Goal: Obtain resource: Obtain resource

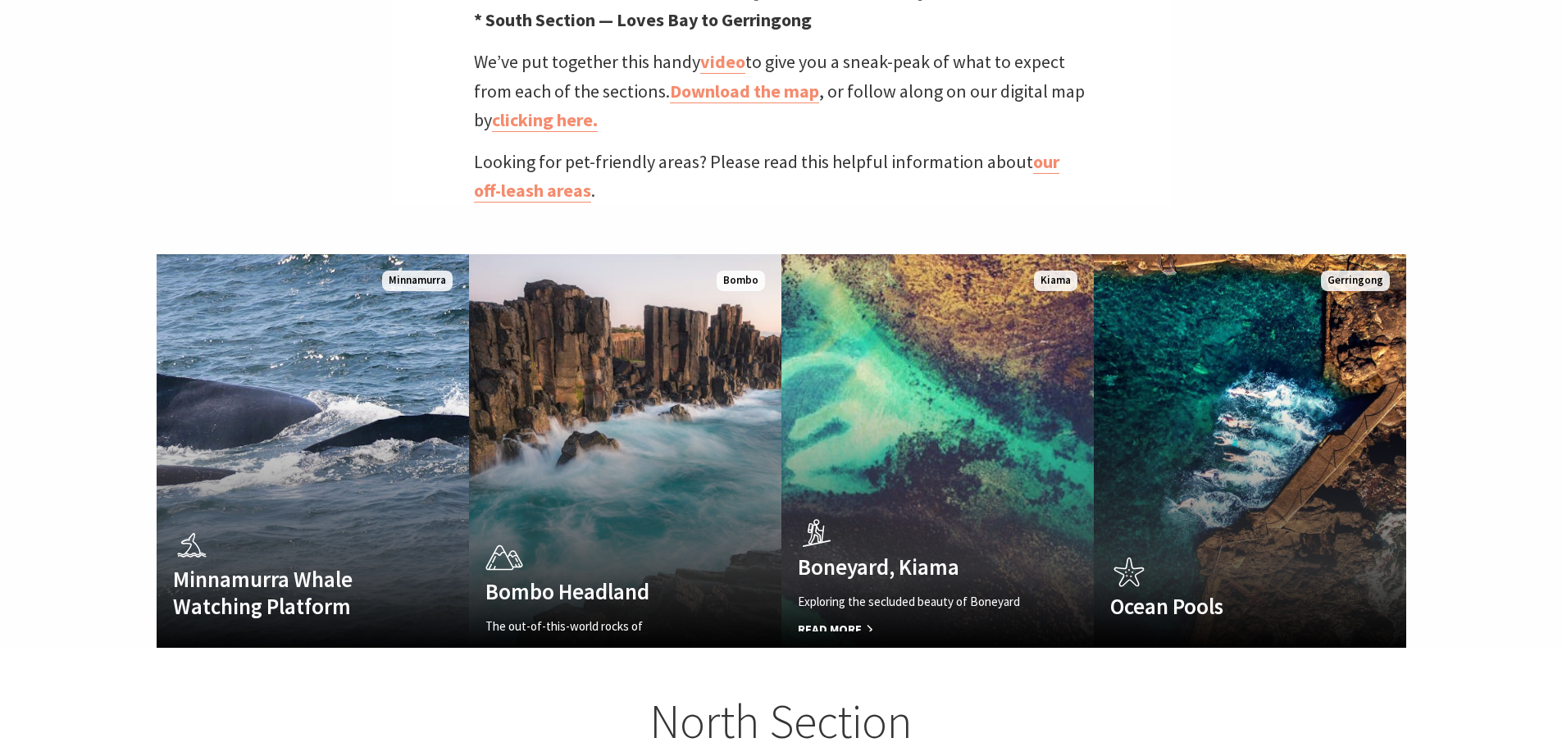
scroll to position [656, 0]
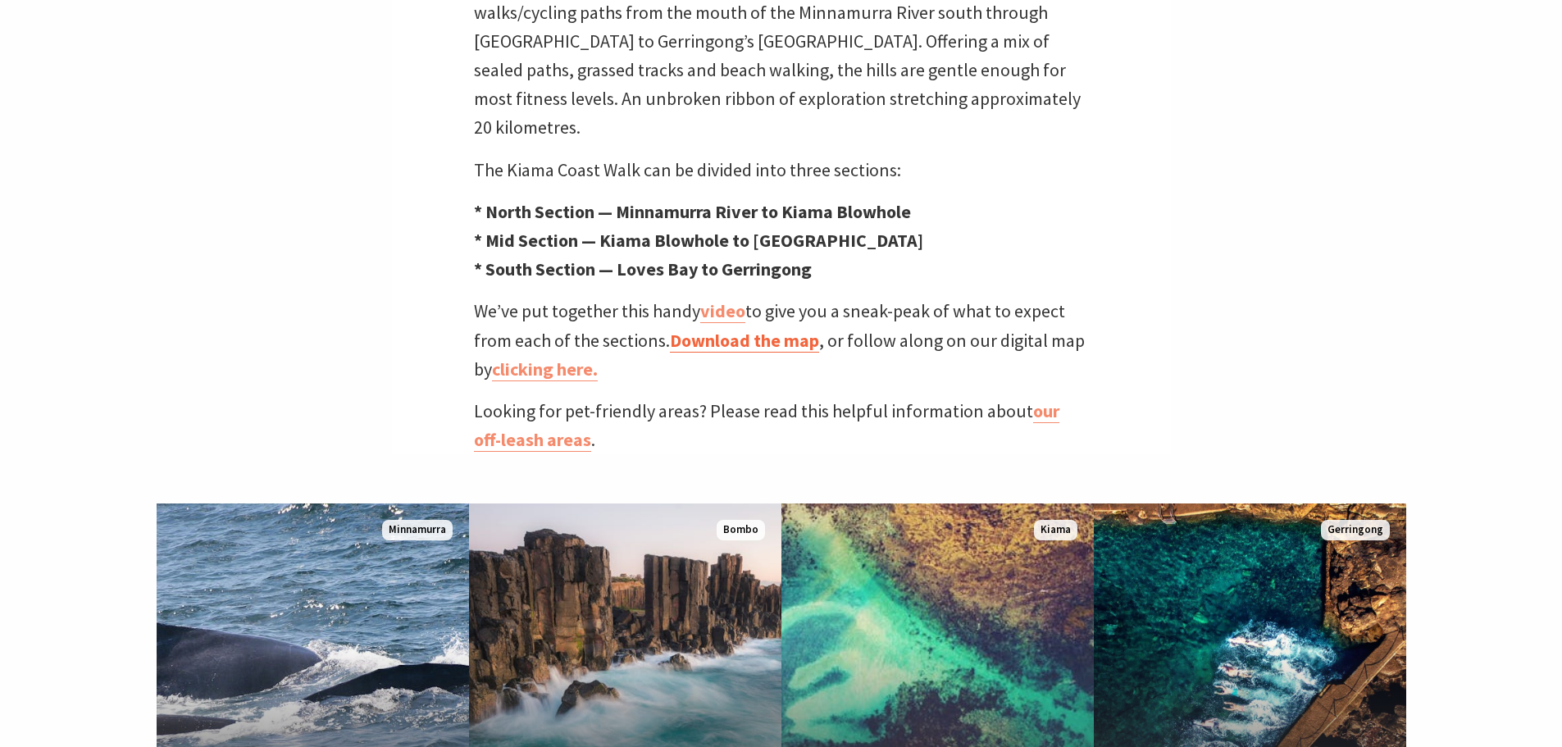
click at [742, 329] on link "Download the map" at bounding box center [744, 341] width 149 height 24
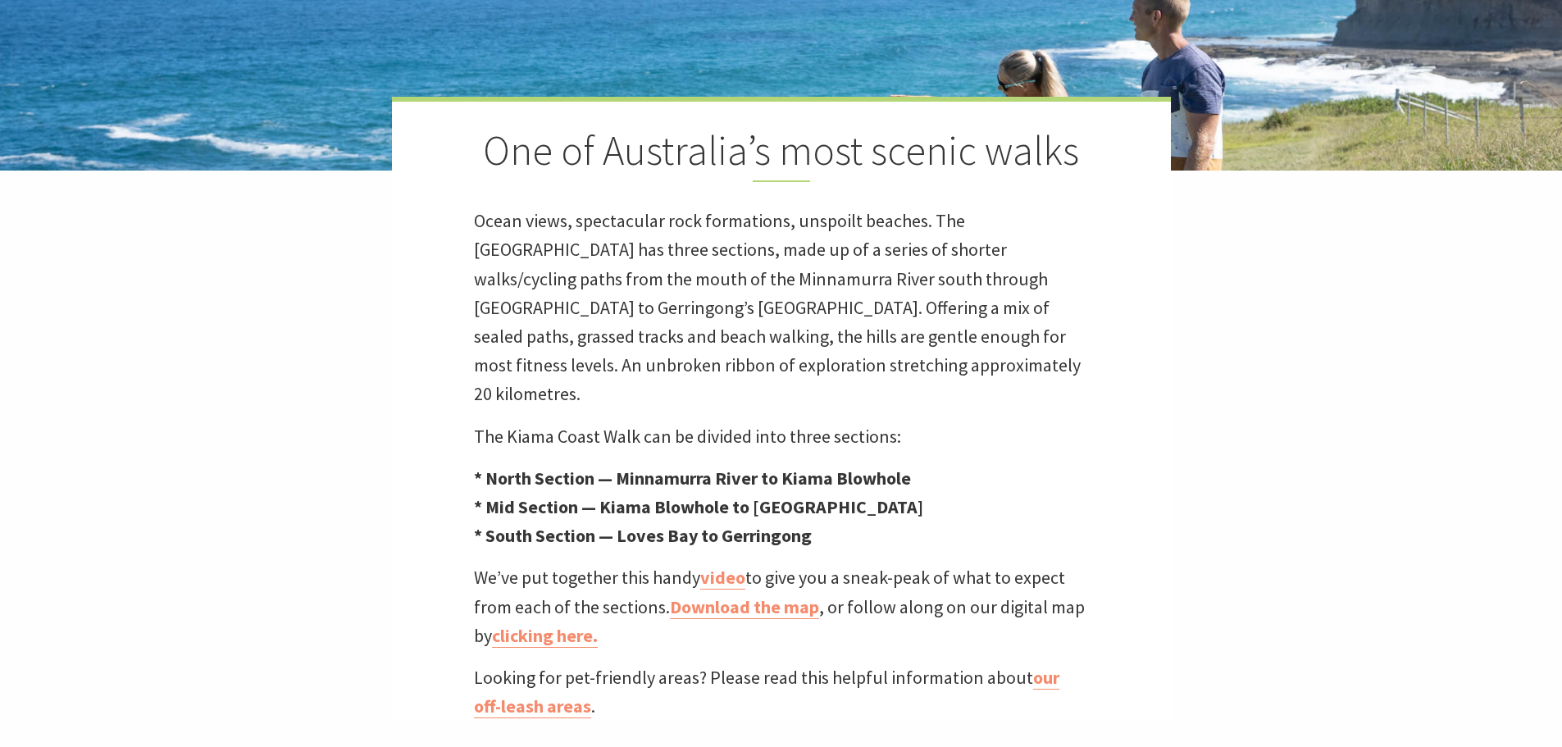
scroll to position [574, 0]
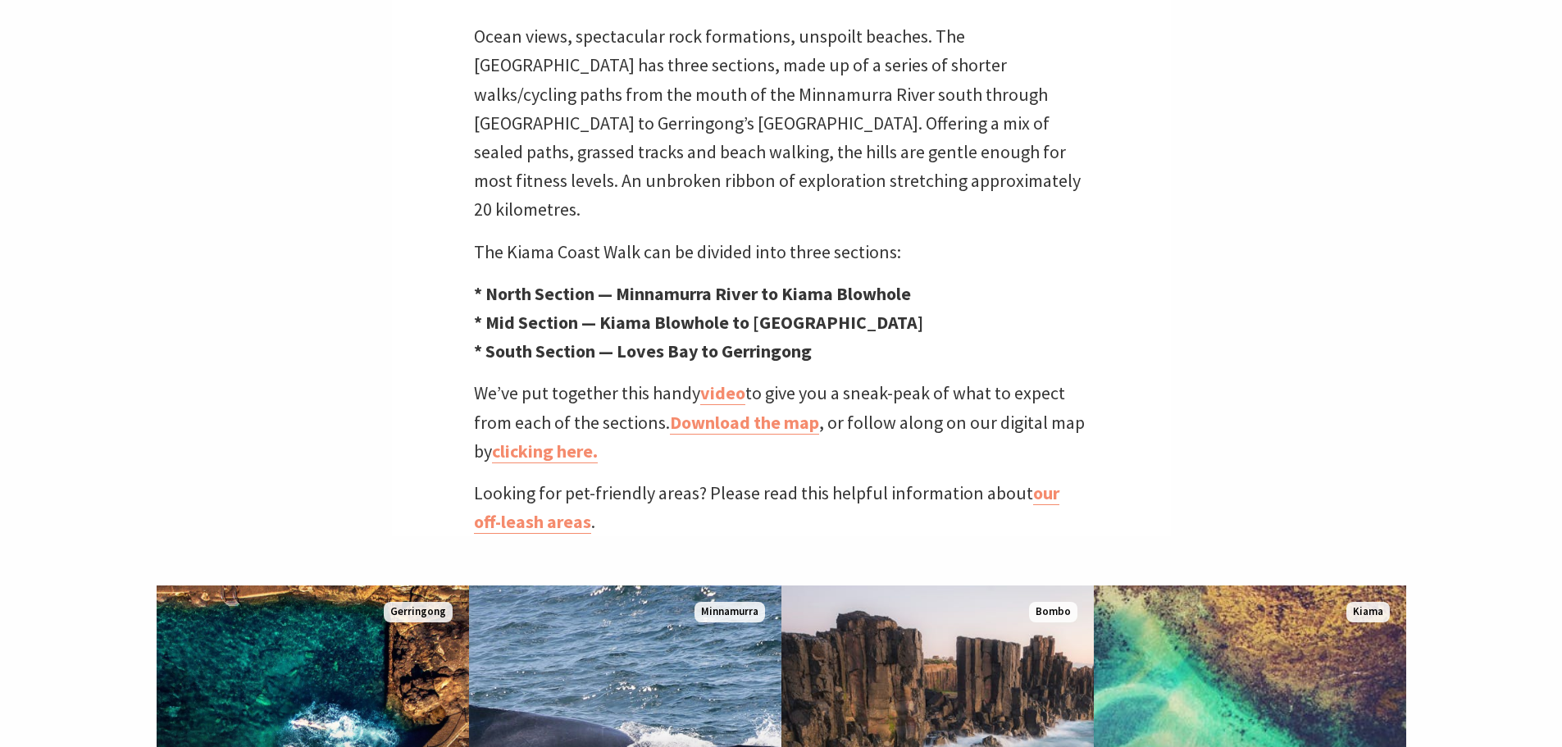
drag, startPoint x: 846, startPoint y: 326, endPoint x: 618, endPoint y: 329, distance: 227.9
click at [618, 329] on p "* North Section — Minnamurra River to Kiama Blowhole * Mid Section — Kiama Blow…" at bounding box center [781, 323] width 615 height 87
copy strong "Loves Bay to Gerringong"
click at [653, 244] on div "One of Australia’s most scenic walks Ocean views, spectacular rock formations, …" at bounding box center [781, 224] width 779 height 624
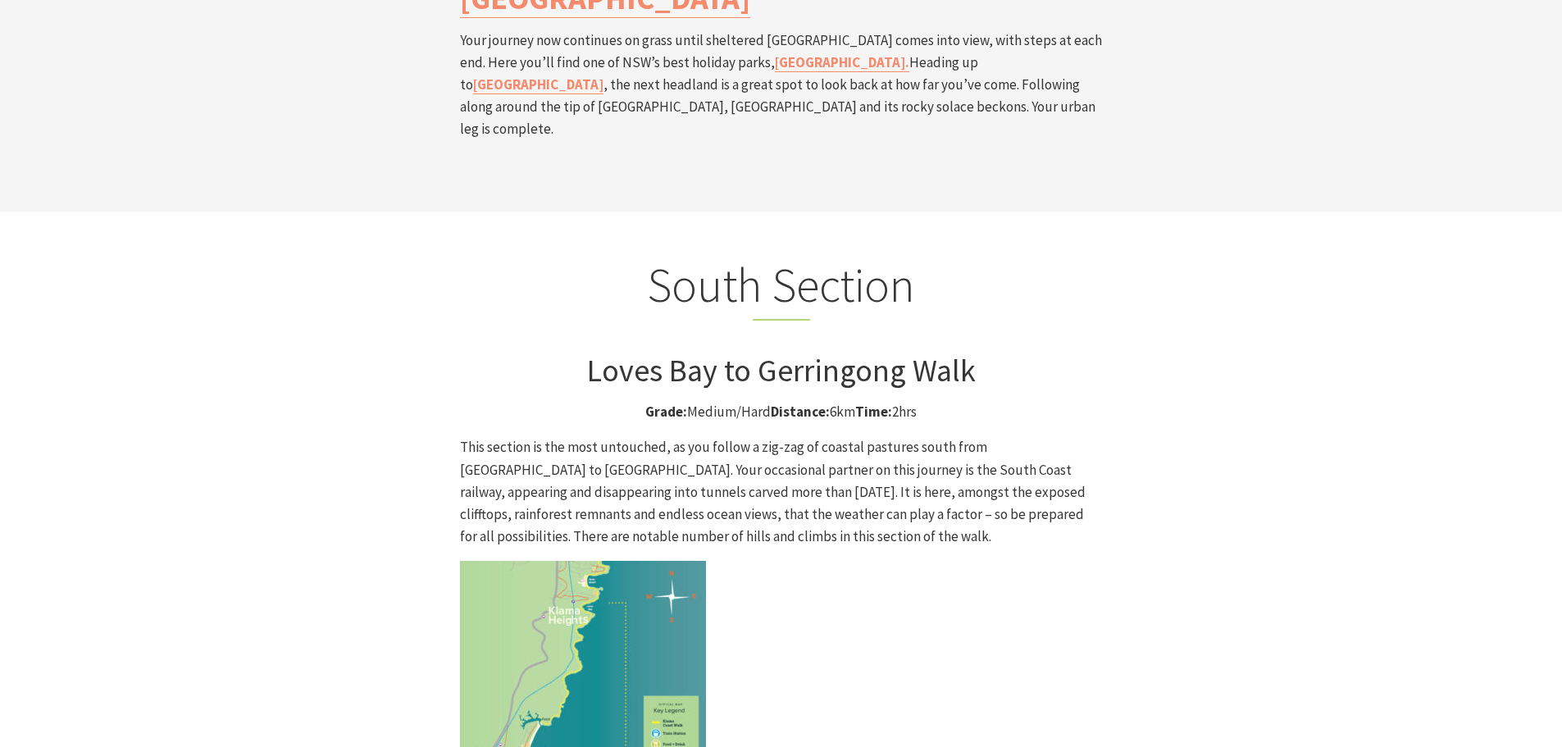
scroll to position [4017, 0]
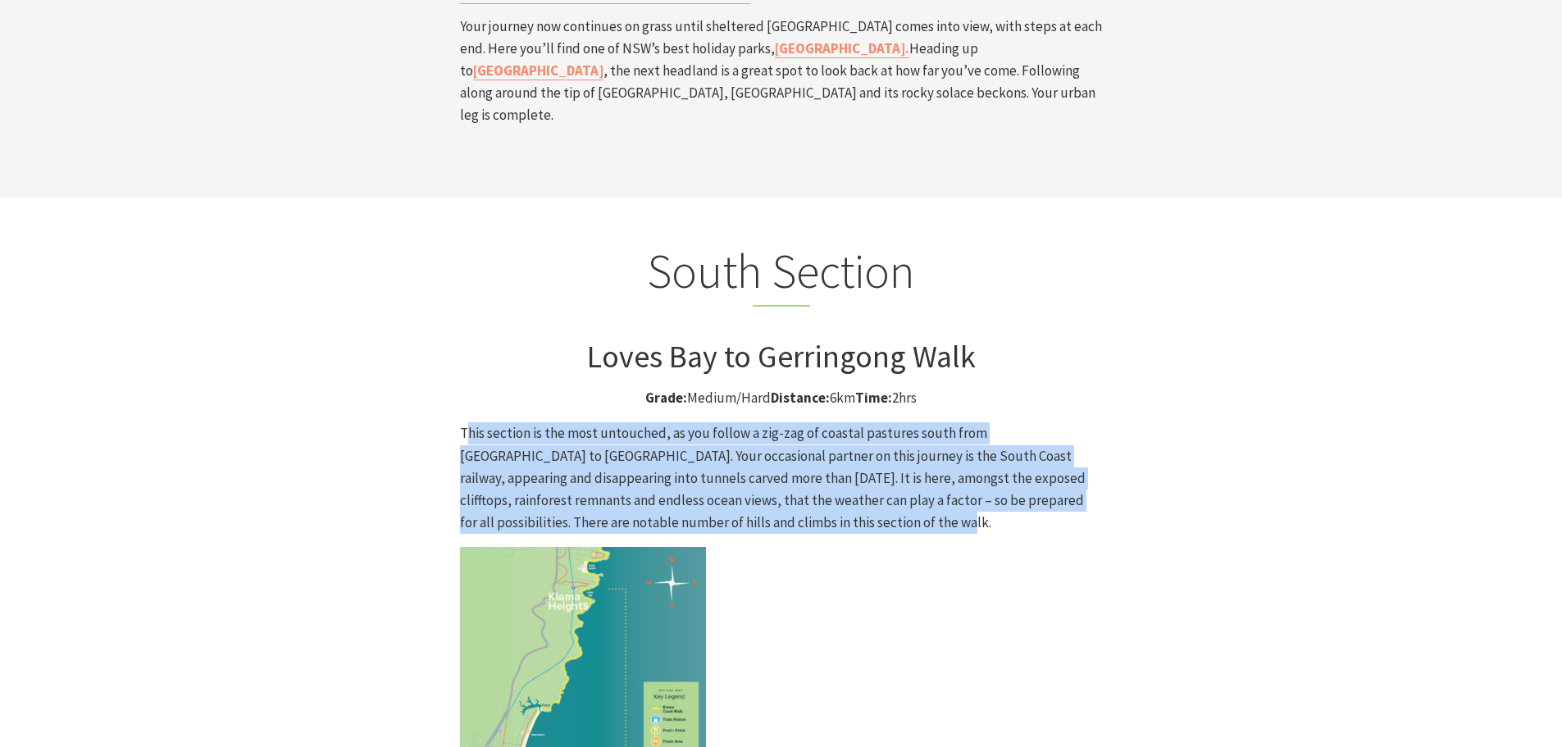
drag, startPoint x: 471, startPoint y: 264, endPoint x: 985, endPoint y: 362, distance: 522.4
click at [990, 422] on p "This section is the most untouched, as you follow a zig-zag of coastal pastures…" at bounding box center [781, 478] width 643 height 112
click at [974, 422] on p "This section is the most untouched, as you follow a zig-zag of coastal pastures…" at bounding box center [781, 478] width 643 height 112
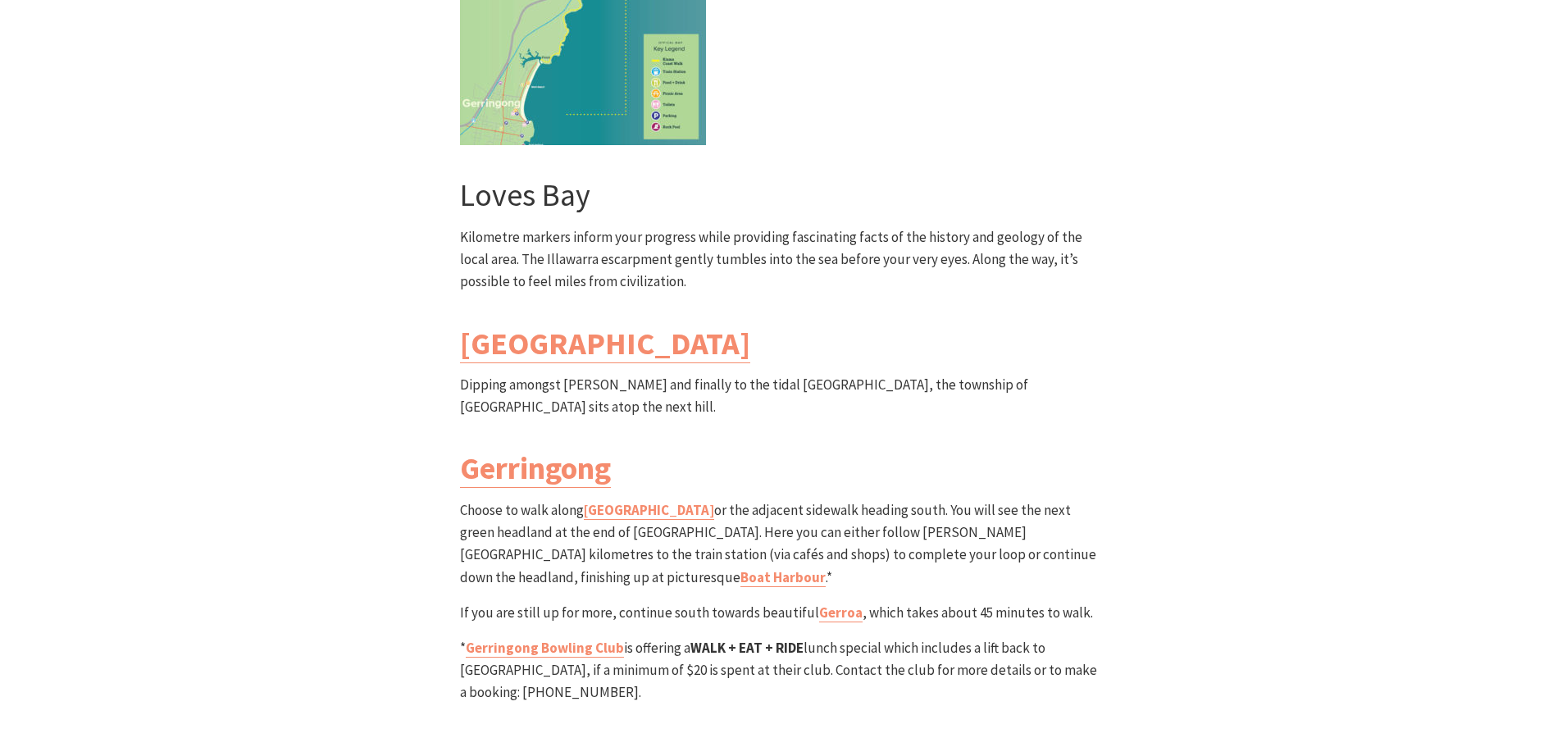
scroll to position [4755, 0]
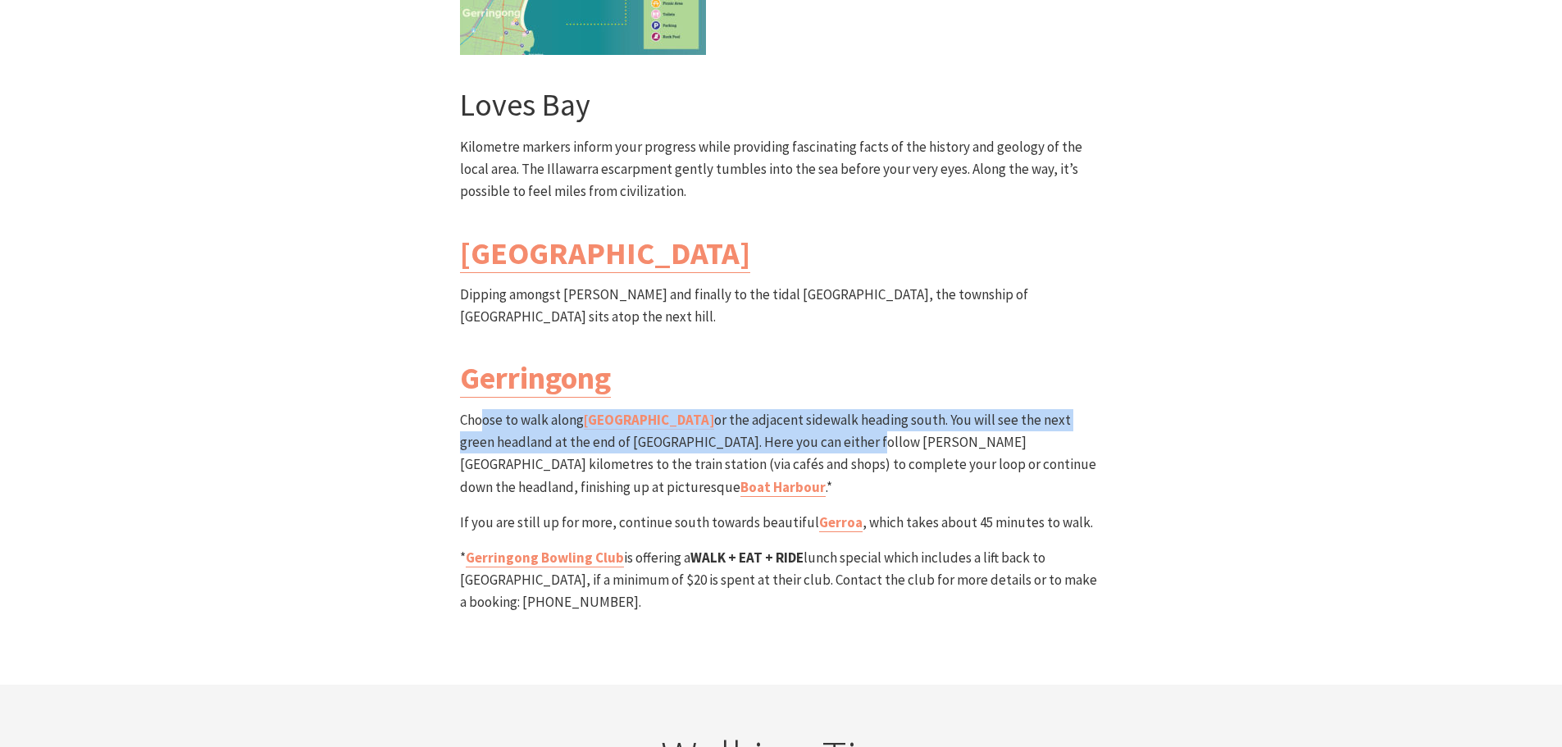
drag, startPoint x: 489, startPoint y: 266, endPoint x: 822, endPoint y: 279, distance: 333.1
click at [822, 409] on p "Choose to walk along Werri beach or the adjacent sidewalk heading south. You wi…" at bounding box center [781, 453] width 643 height 89
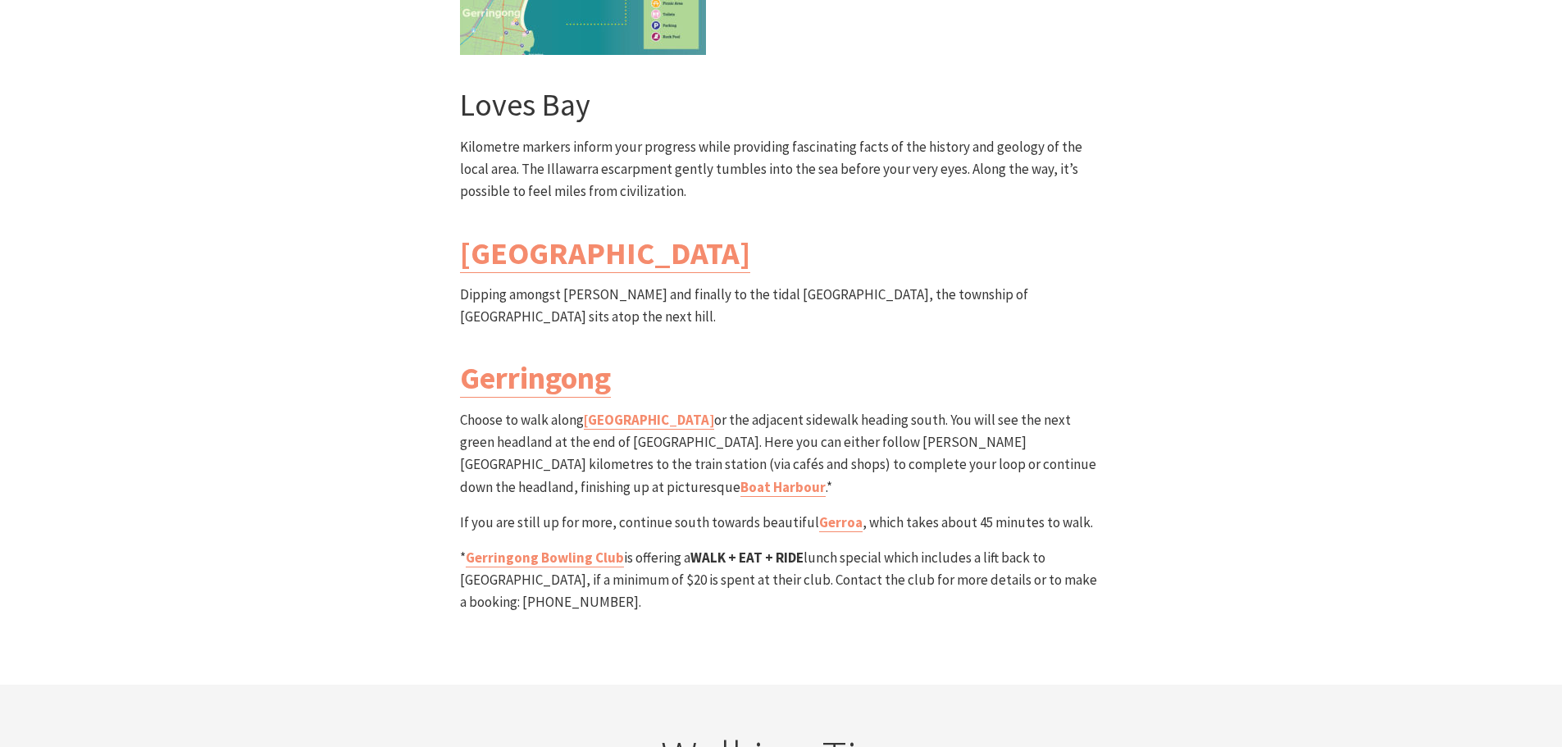
click at [847, 409] on p "Choose to walk along Werri beach or the adjacent sidewalk heading south. You wi…" at bounding box center [781, 453] width 643 height 89
click at [623, 512] on p "If you are still up for more, continue south towards beautiful Gerroa , which t…" at bounding box center [781, 523] width 643 height 22
click at [608, 411] on link "Werri beach" at bounding box center [649, 420] width 130 height 19
click at [161, 415] on section "South Section Loves Bay to Gerringong Walk Grade: Medium/Hard Distance: 6km Tim…" at bounding box center [781, 72] width 1562 height 1225
click at [838, 513] on link "Gerroa" at bounding box center [840, 522] width 43 height 19
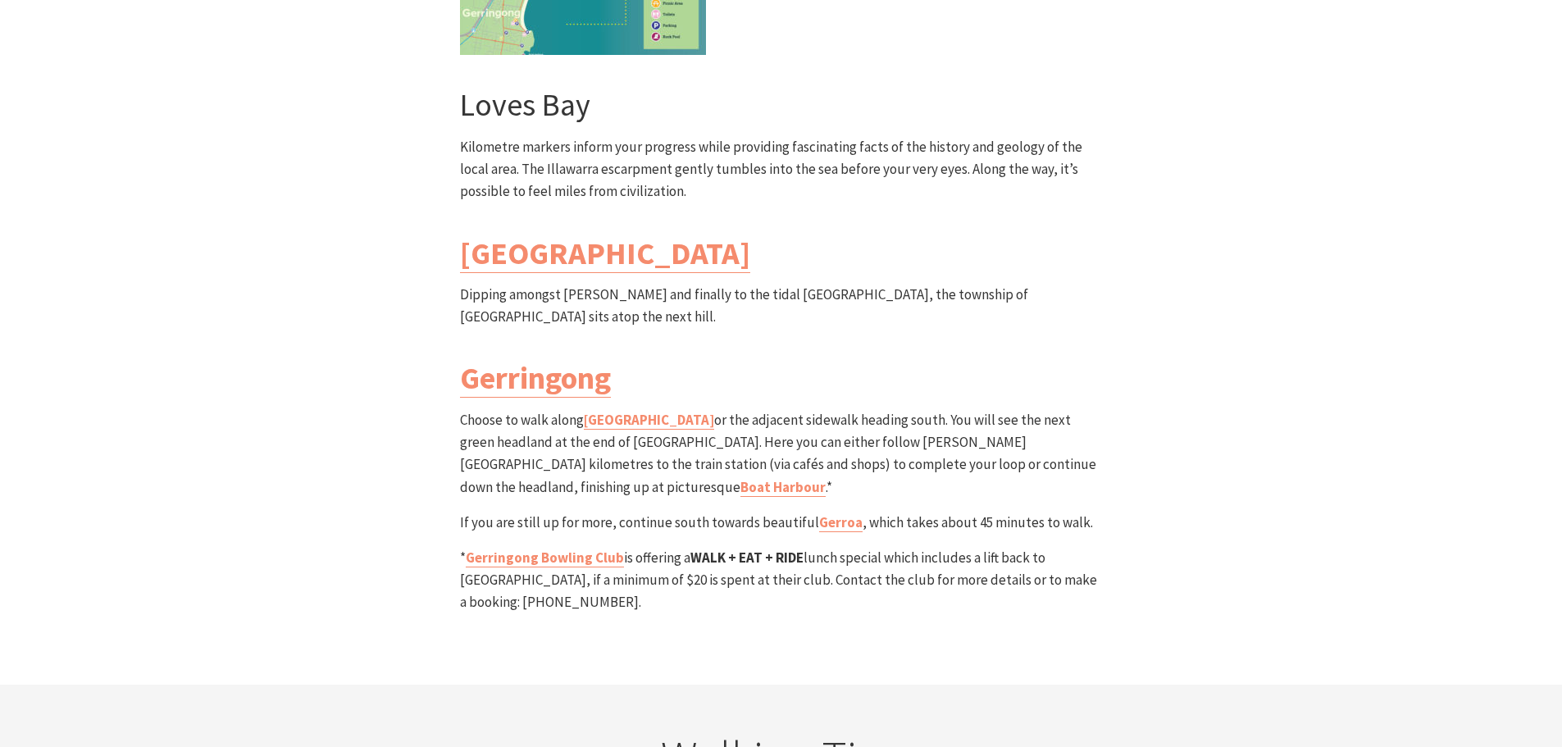
click at [771, 409] on p "Choose to walk along Werri beach or the adjacent sidewalk heading south. You wi…" at bounding box center [781, 453] width 643 height 89
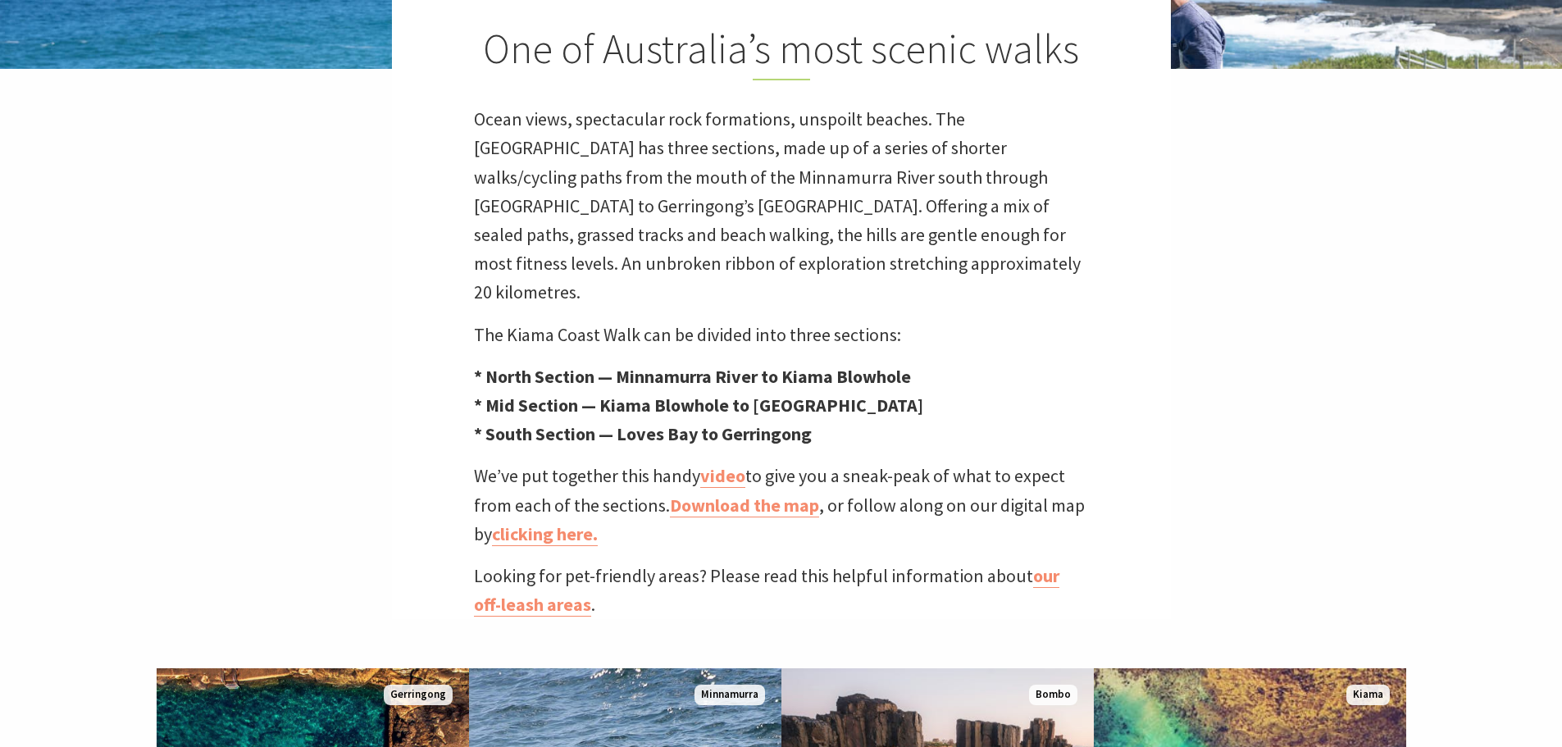
scroll to position [492, 0]
click at [738, 493] on link "Download the map" at bounding box center [744, 505] width 149 height 24
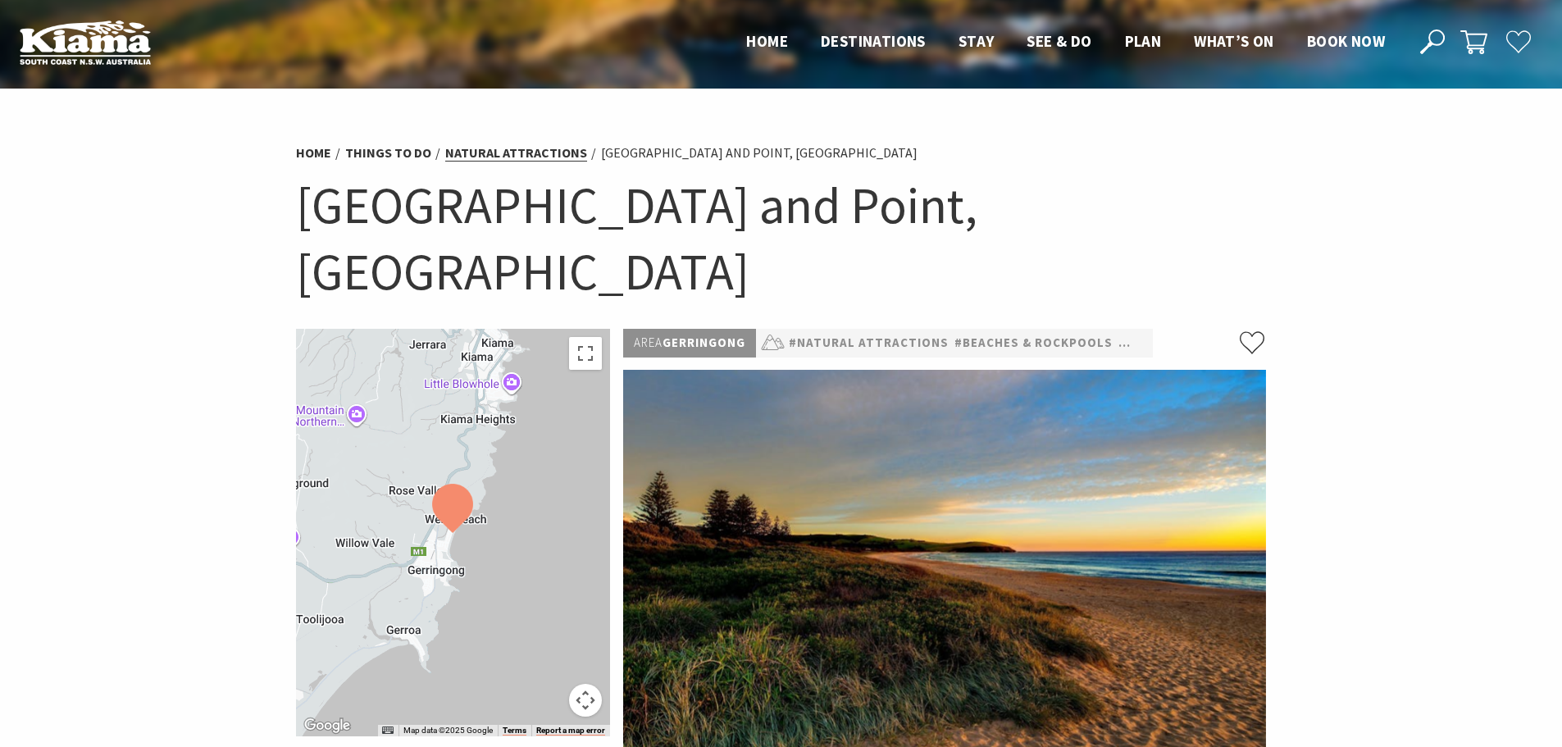
click at [496, 157] on link "Natural Attractions" at bounding box center [516, 152] width 142 height 17
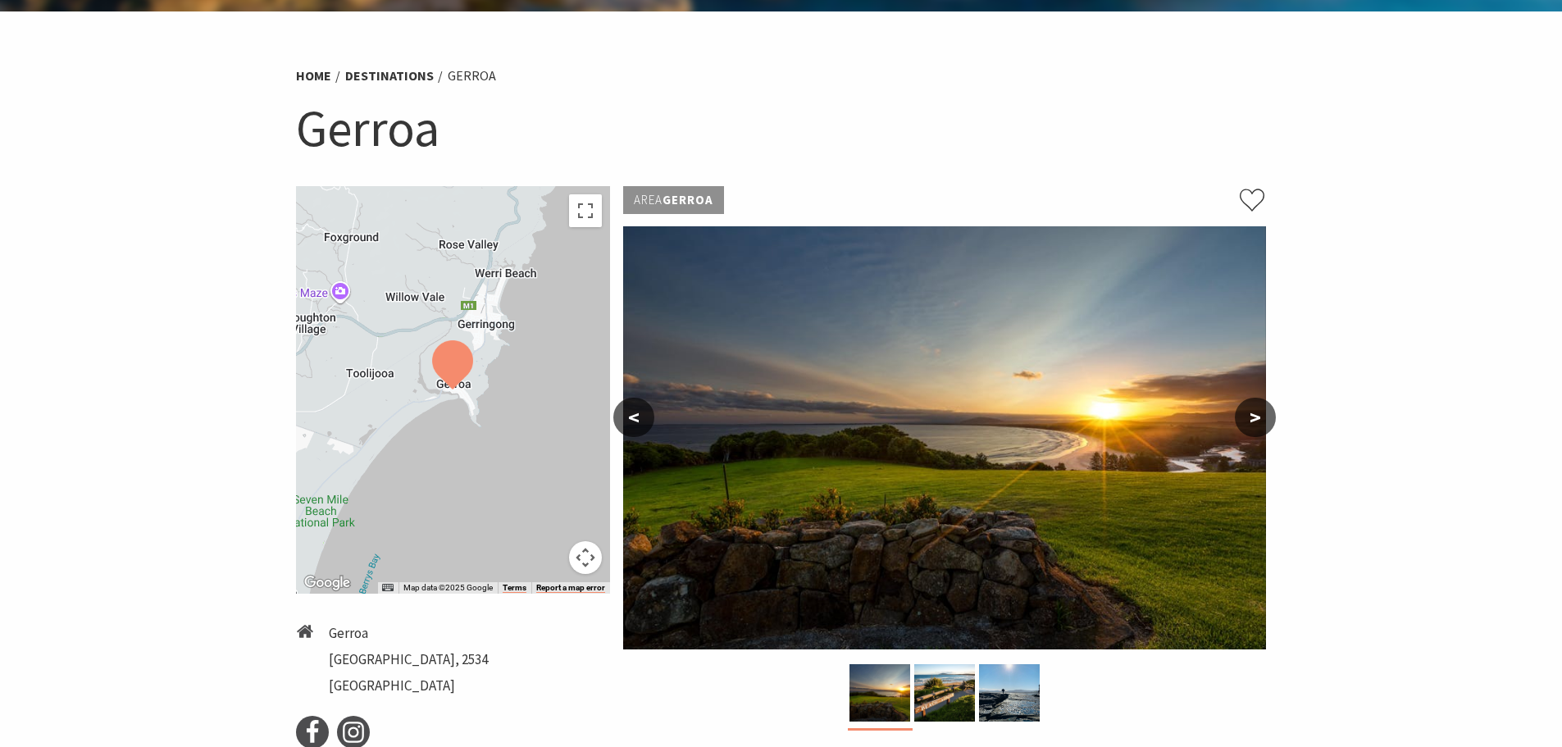
scroll to position [328, 0]
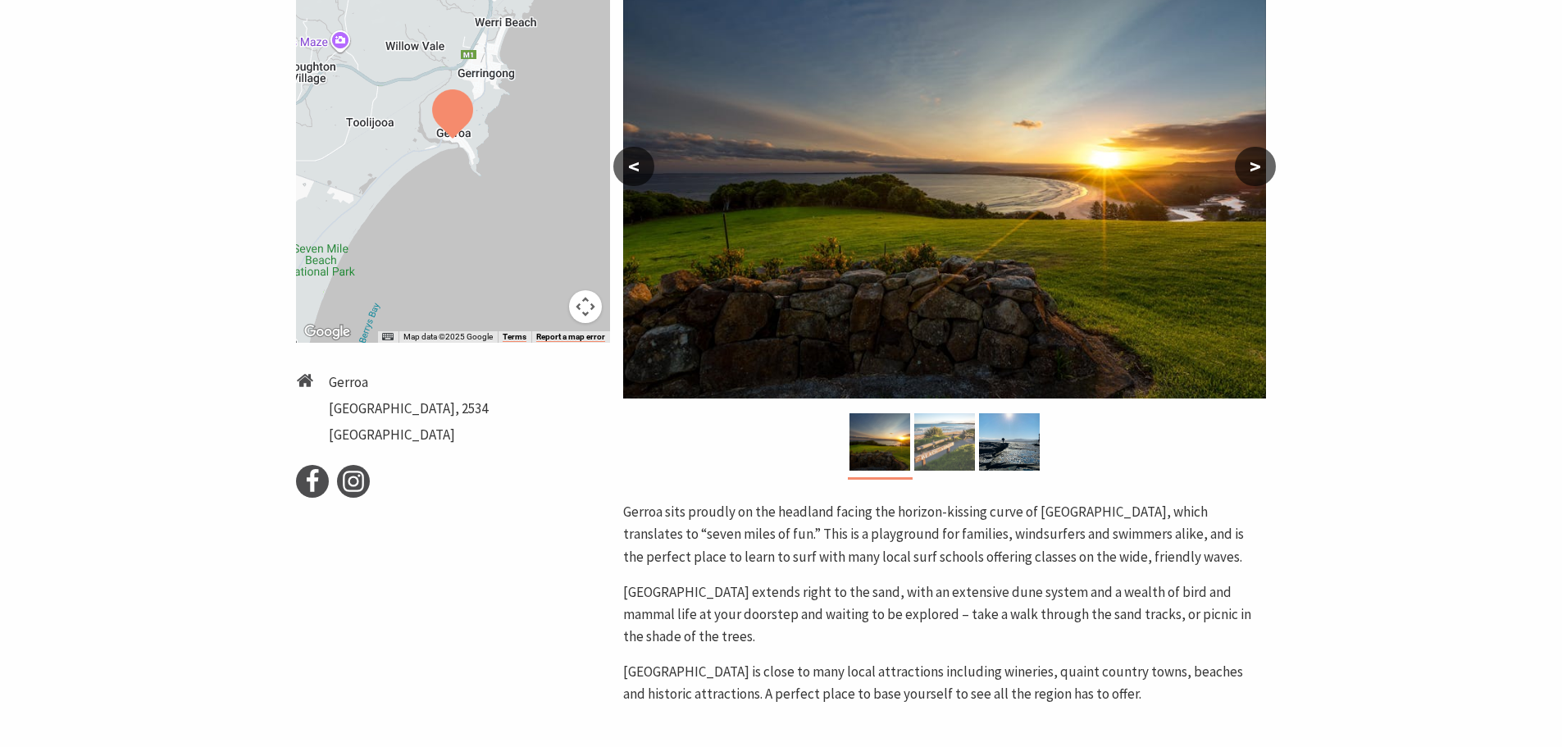
click at [927, 415] on img at bounding box center [944, 441] width 61 height 57
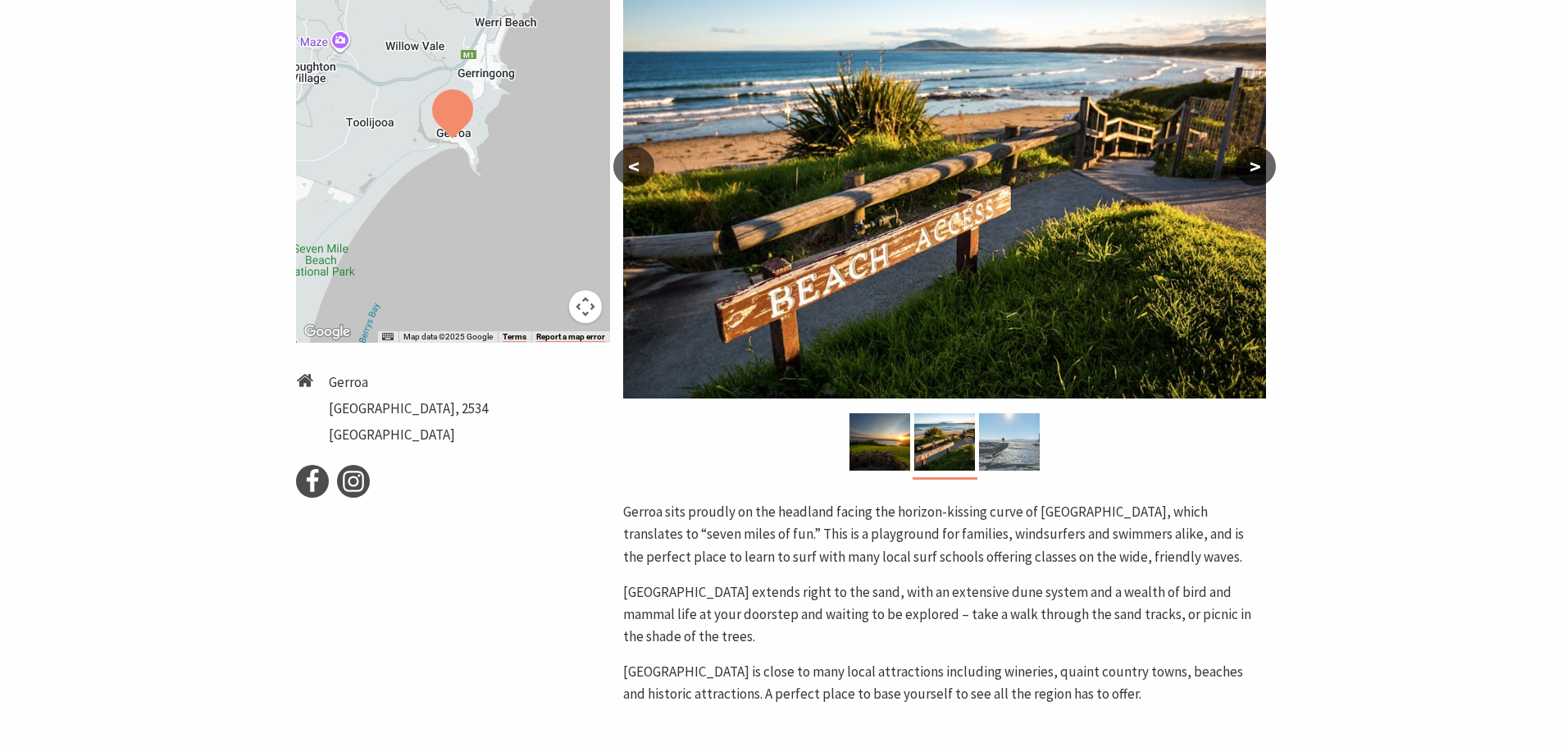
click at [1028, 448] on img at bounding box center [1009, 441] width 61 height 57
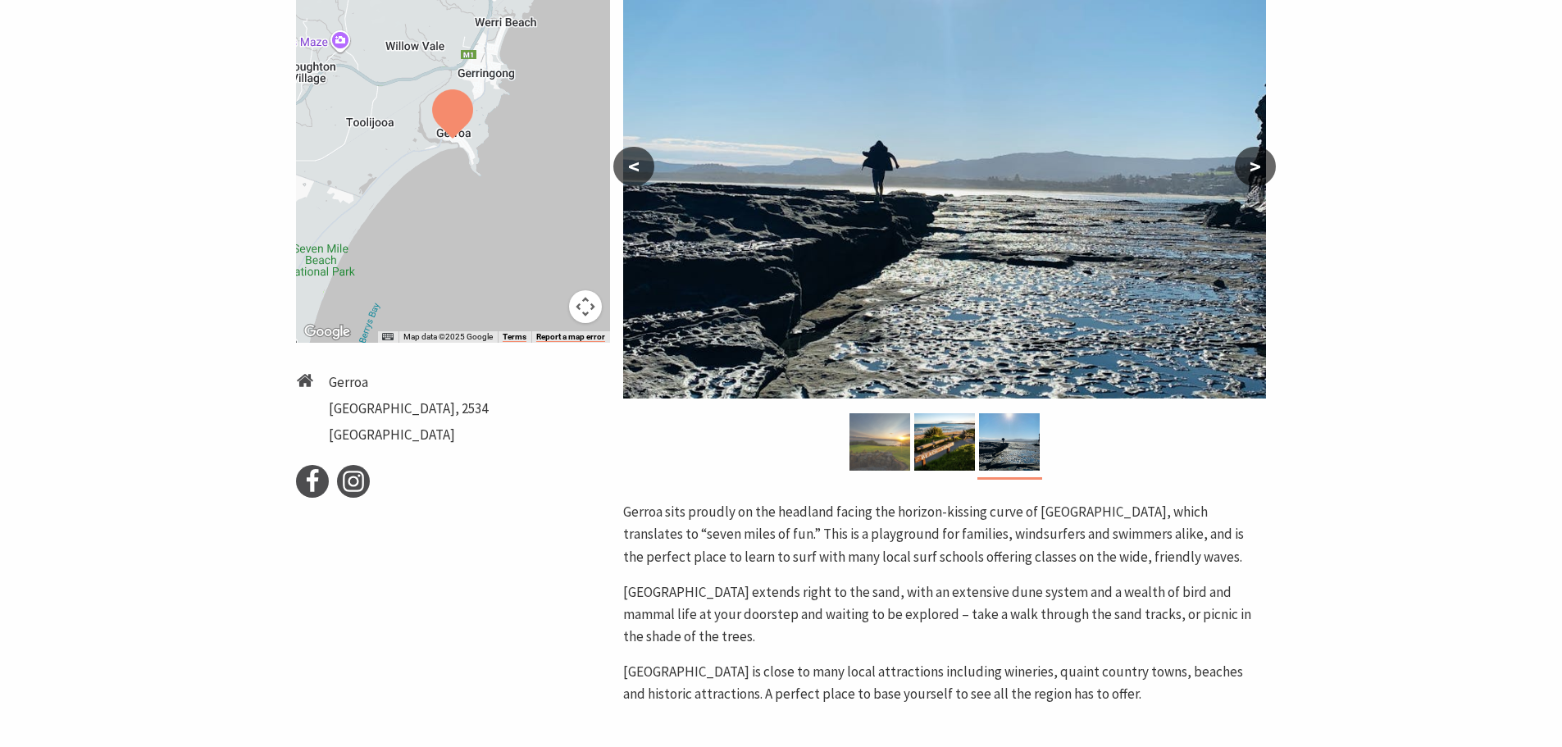
click at [881, 463] on img at bounding box center [879, 441] width 61 height 57
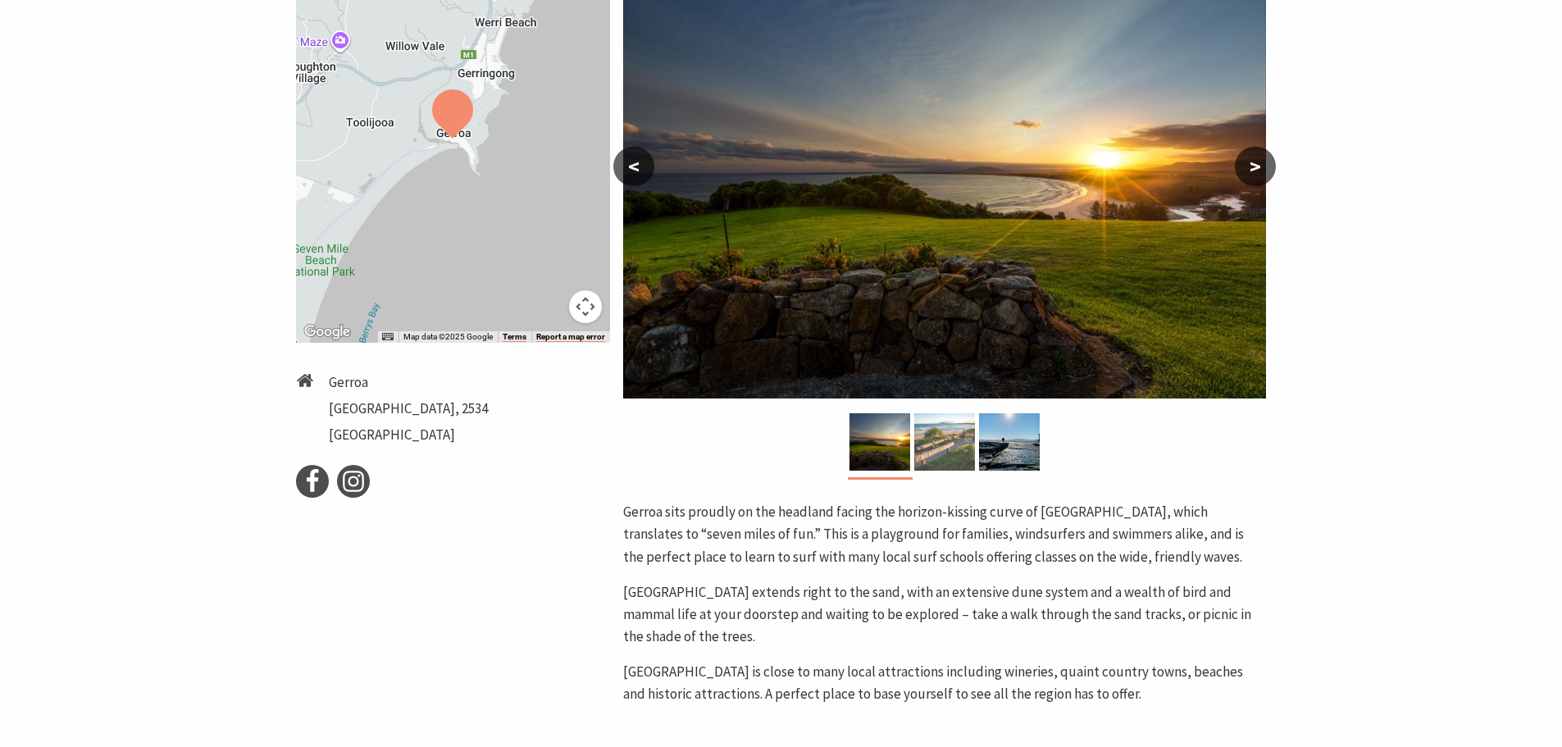
click at [956, 451] on img at bounding box center [944, 441] width 61 height 57
click at [1000, 440] on img at bounding box center [1009, 441] width 61 height 57
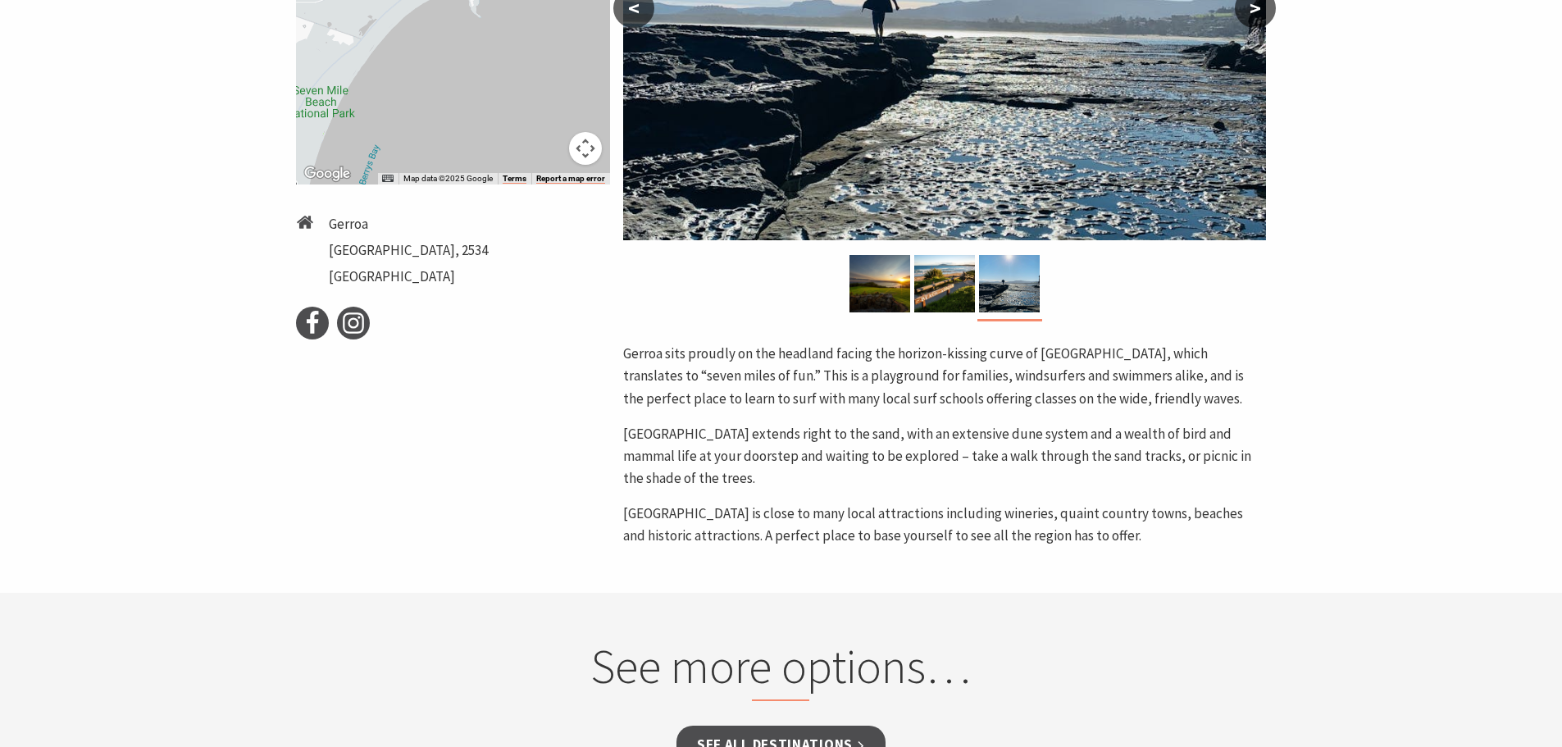
scroll to position [492, 0]
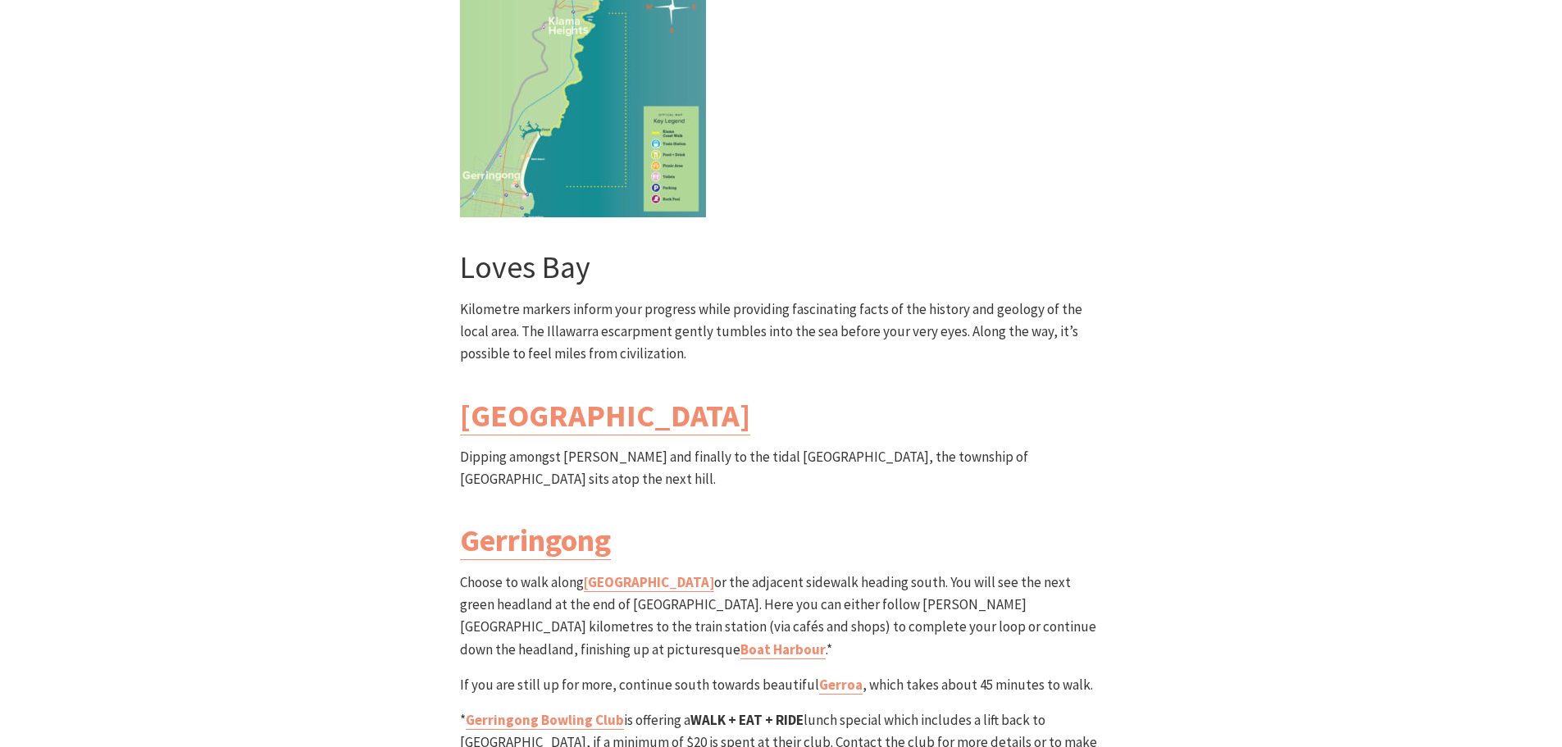
scroll to position [4591, 0]
click at [344, 325] on div "South Section Loves Bay to Gerringong Walk Grade: Medium/Hard Distance: 6km Tim…" at bounding box center [781, 259] width 984 height 1180
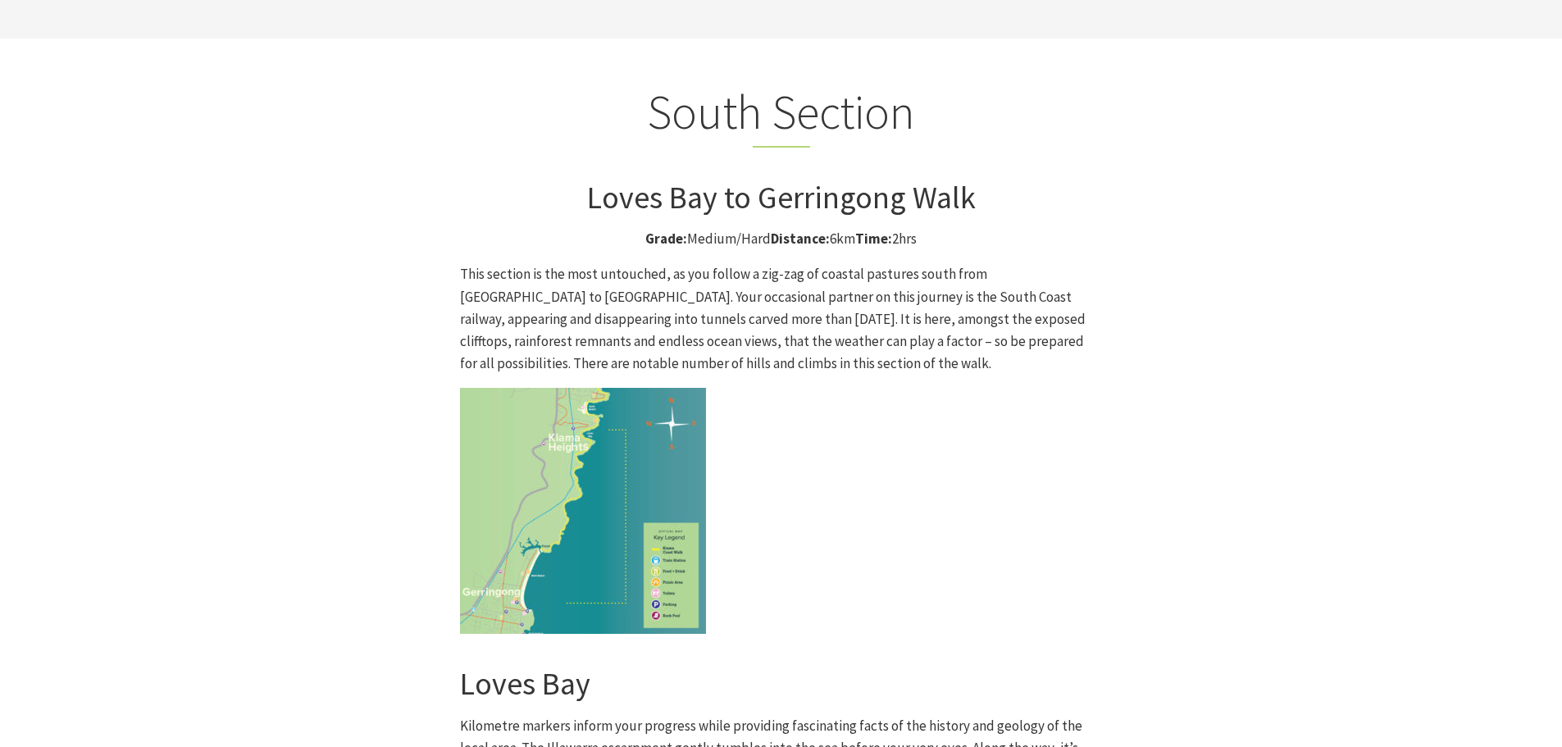
scroll to position [4099, 0]
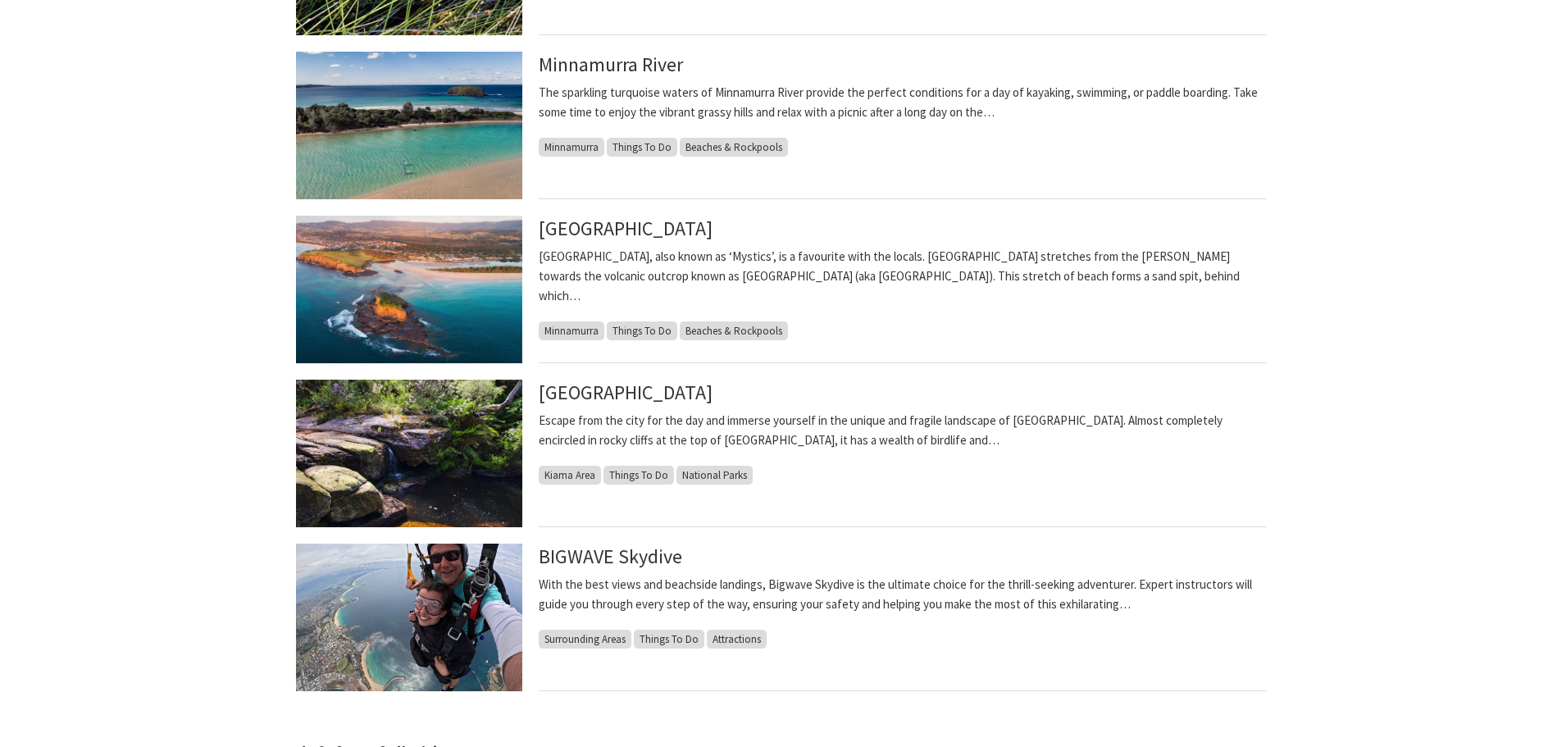
scroll to position [1148, 0]
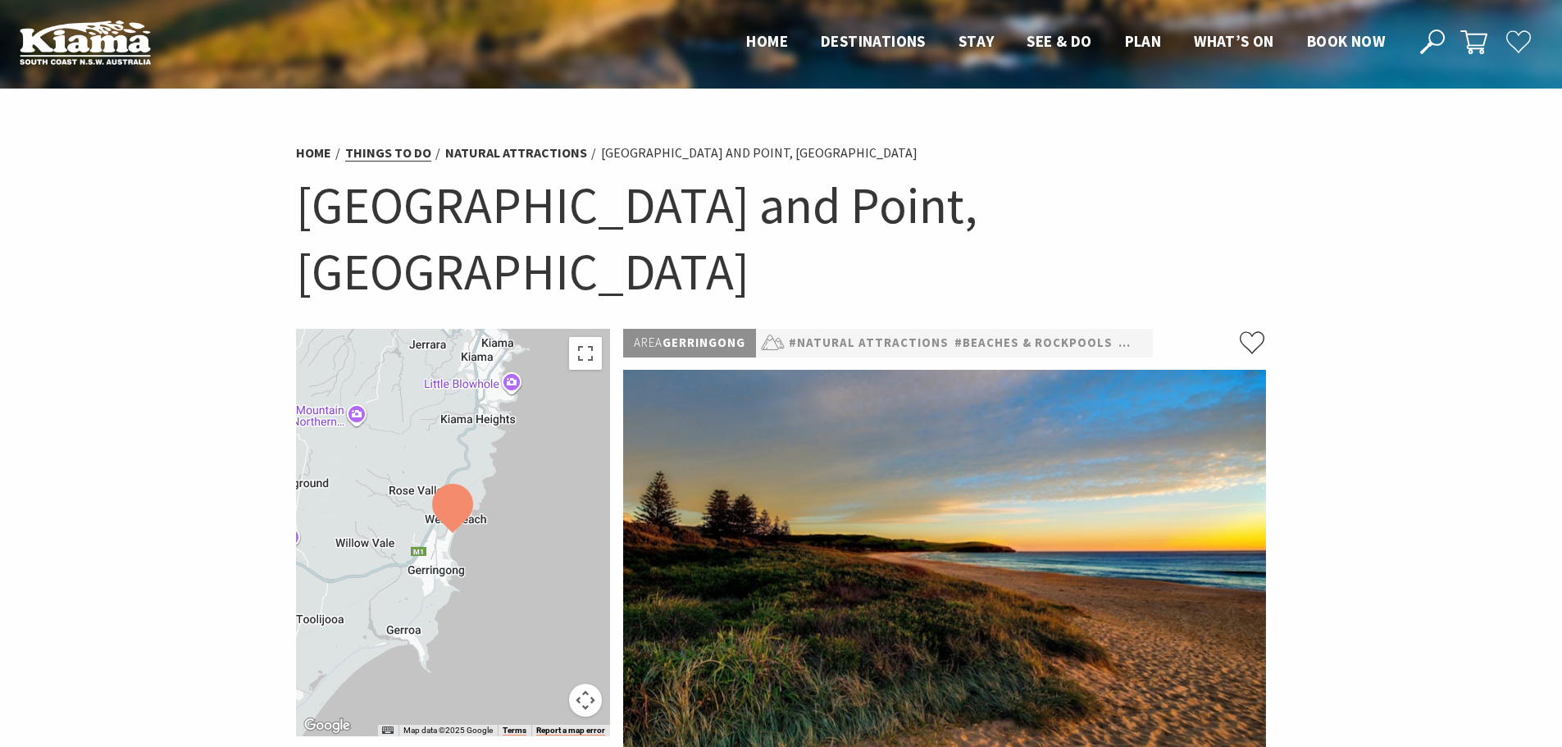
click at [425, 160] on link "Things To Do" at bounding box center [388, 152] width 86 height 17
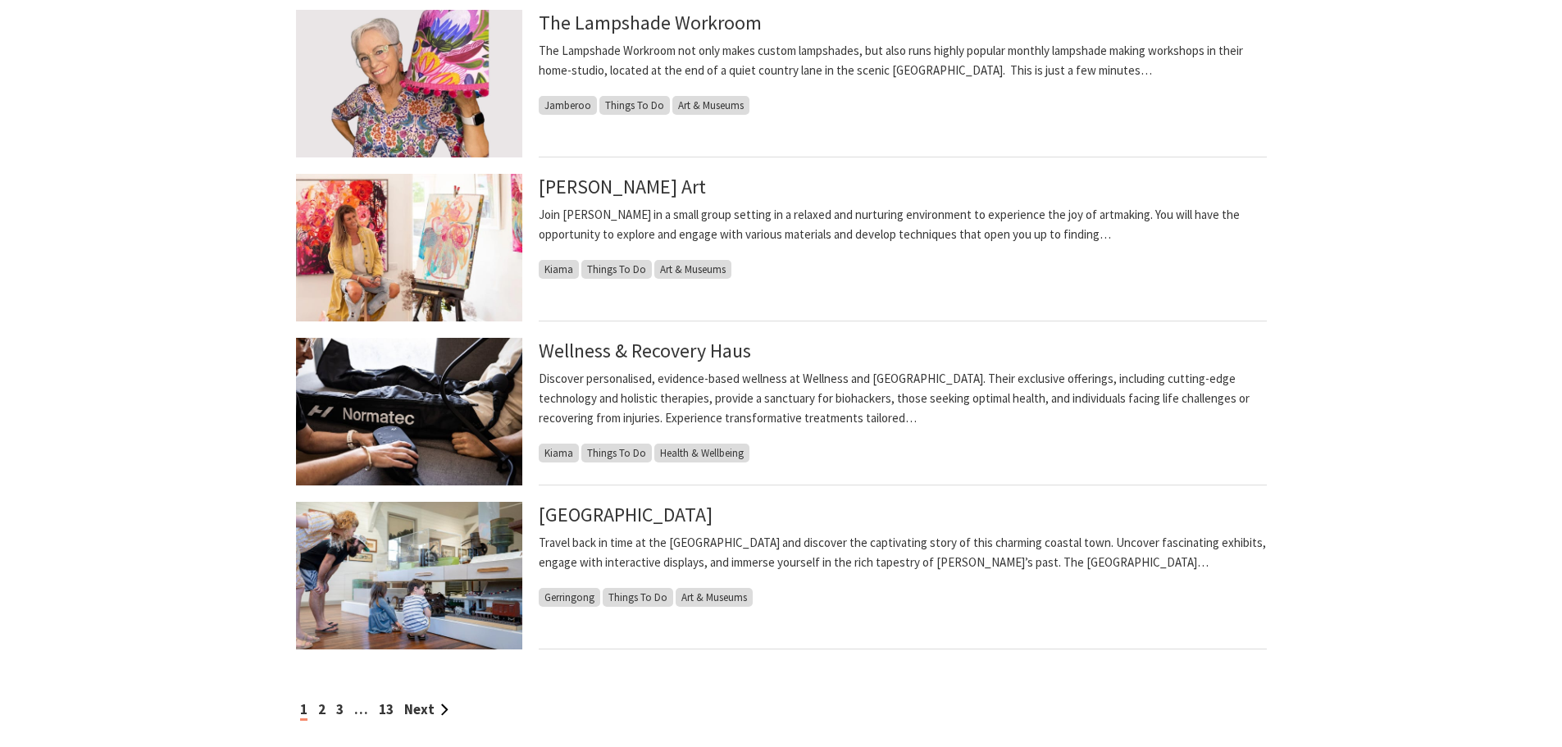
scroll to position [1640, 0]
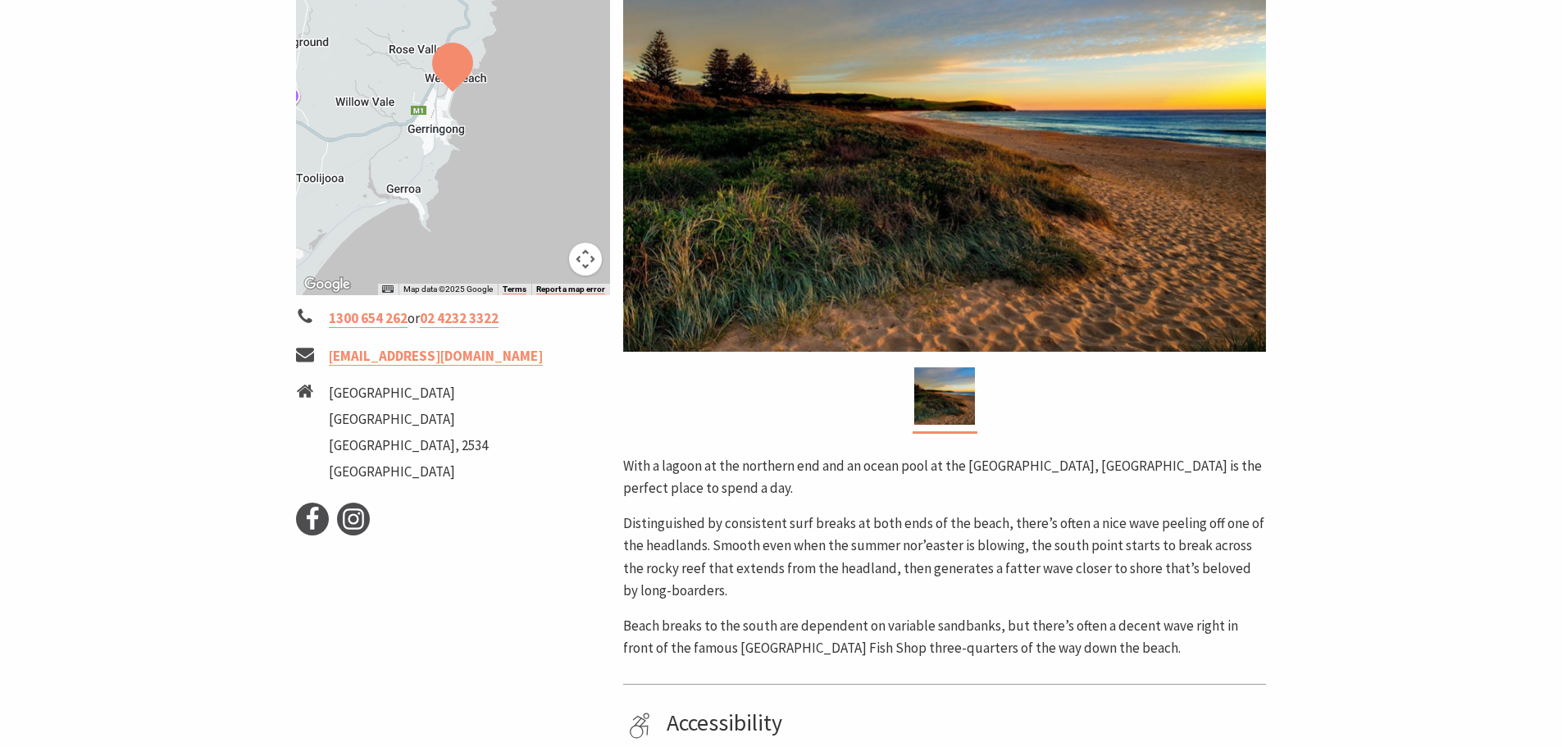
scroll to position [492, 0]
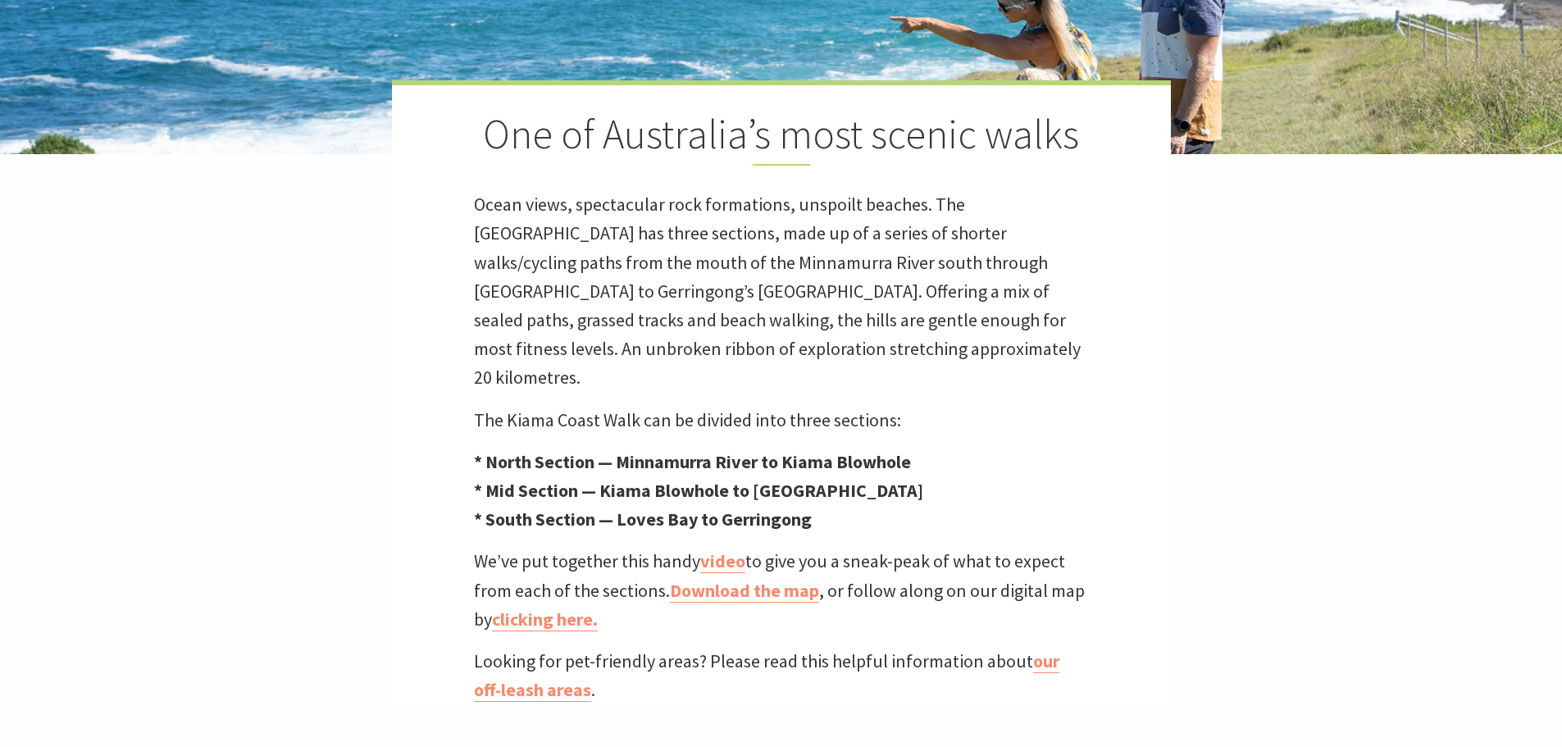
scroll to position [492, 0]
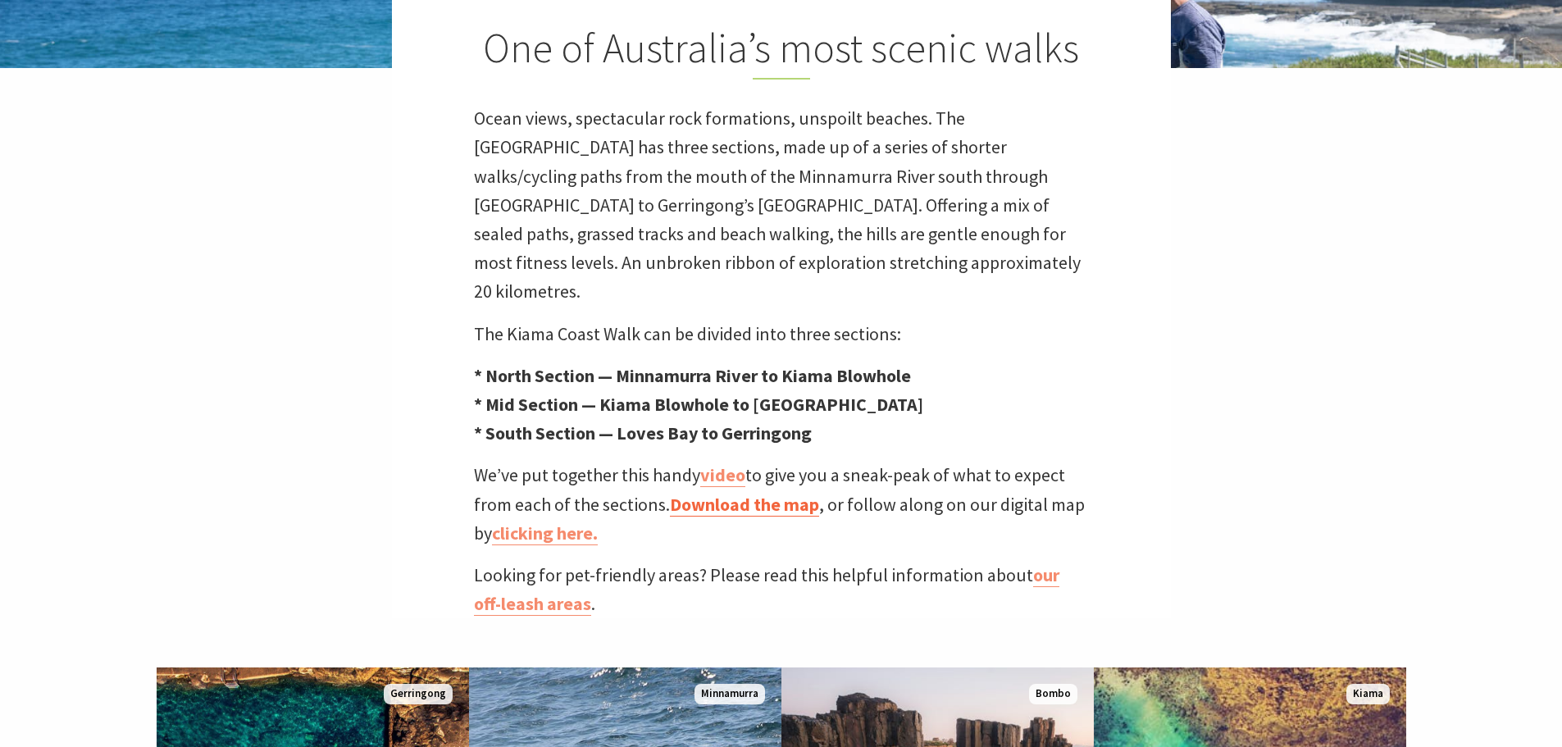
click at [748, 493] on link "Download the map" at bounding box center [744, 505] width 149 height 24
